Goal: Find specific page/section: Find specific page/section

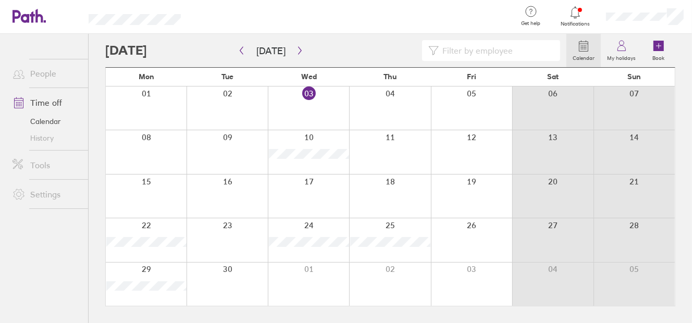
click at [578, 17] on icon at bounding box center [575, 12] width 13 height 13
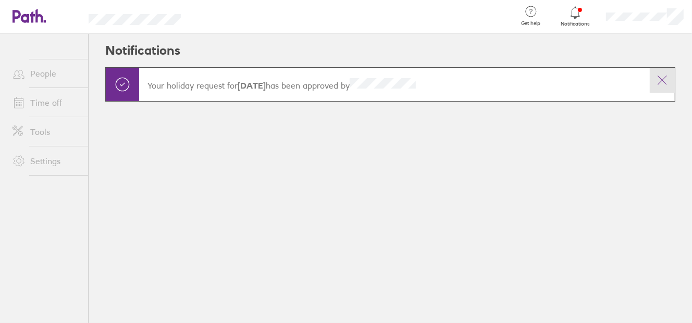
click at [661, 81] on icon at bounding box center [662, 80] width 9 height 9
click at [664, 80] on icon at bounding box center [662, 80] width 13 height 13
click at [665, 84] on icon at bounding box center [662, 80] width 13 height 13
click at [663, 84] on icon at bounding box center [662, 80] width 13 height 13
click at [33, 18] on icon at bounding box center [29, 16] width 33 height 14
